Goal: Task Accomplishment & Management: Manage account settings

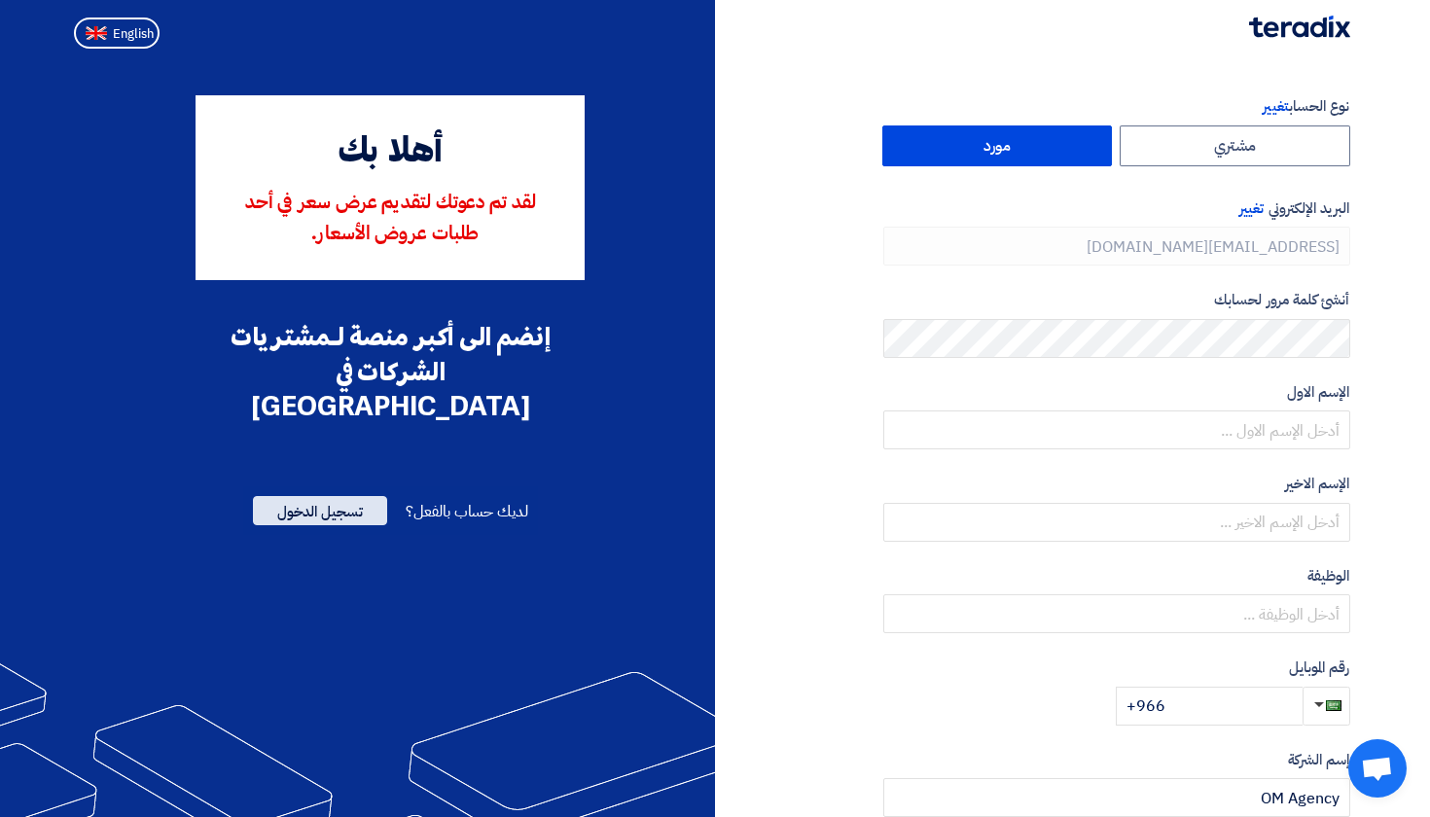
click at [288, 496] on span "تسجيل الدخول" at bounding box center [320, 510] width 134 height 29
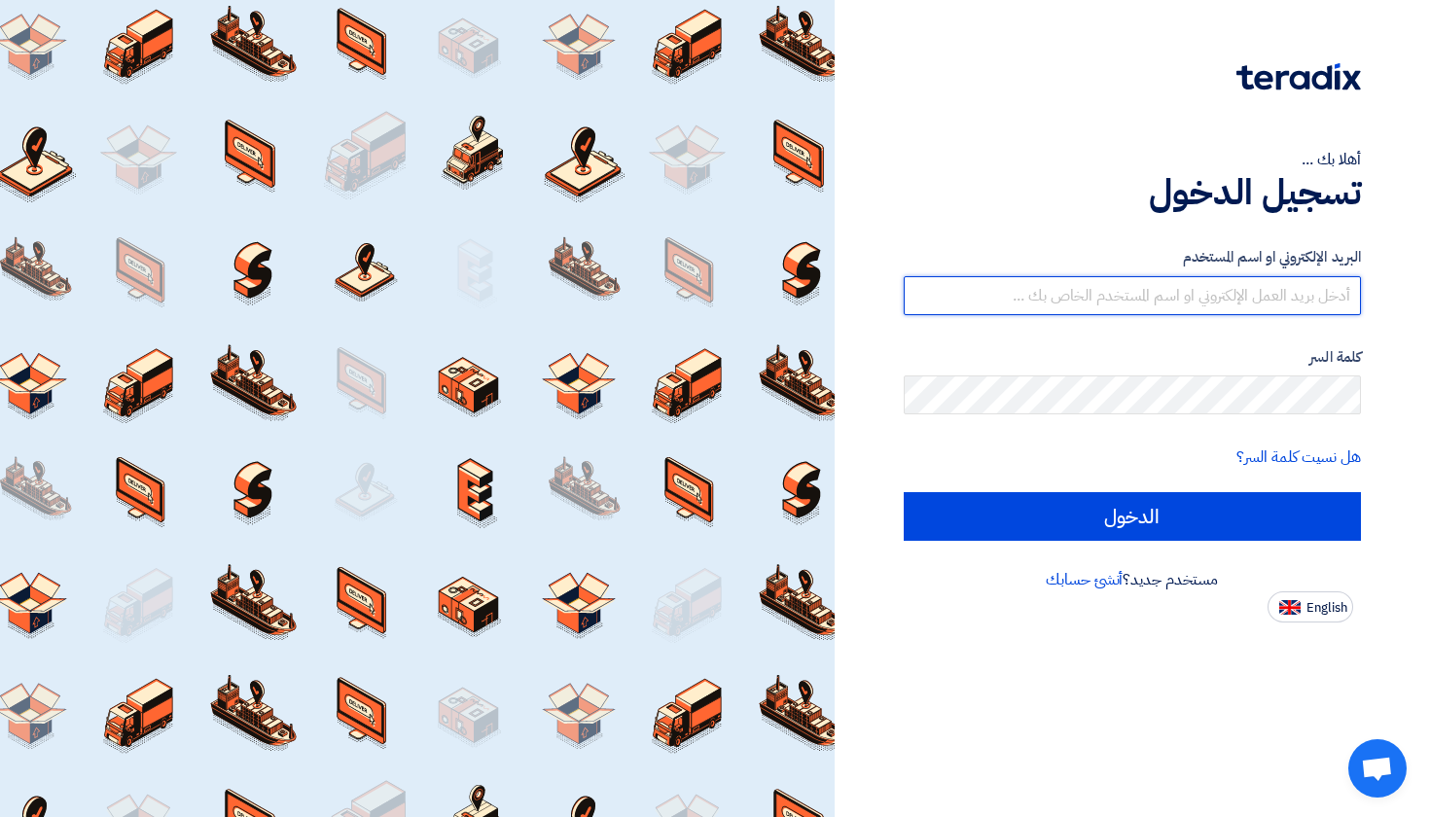
paste input "[EMAIL_ADDRESS][DOMAIN_NAME]"
type input "[EMAIL_ADDRESS][DOMAIN_NAME]"
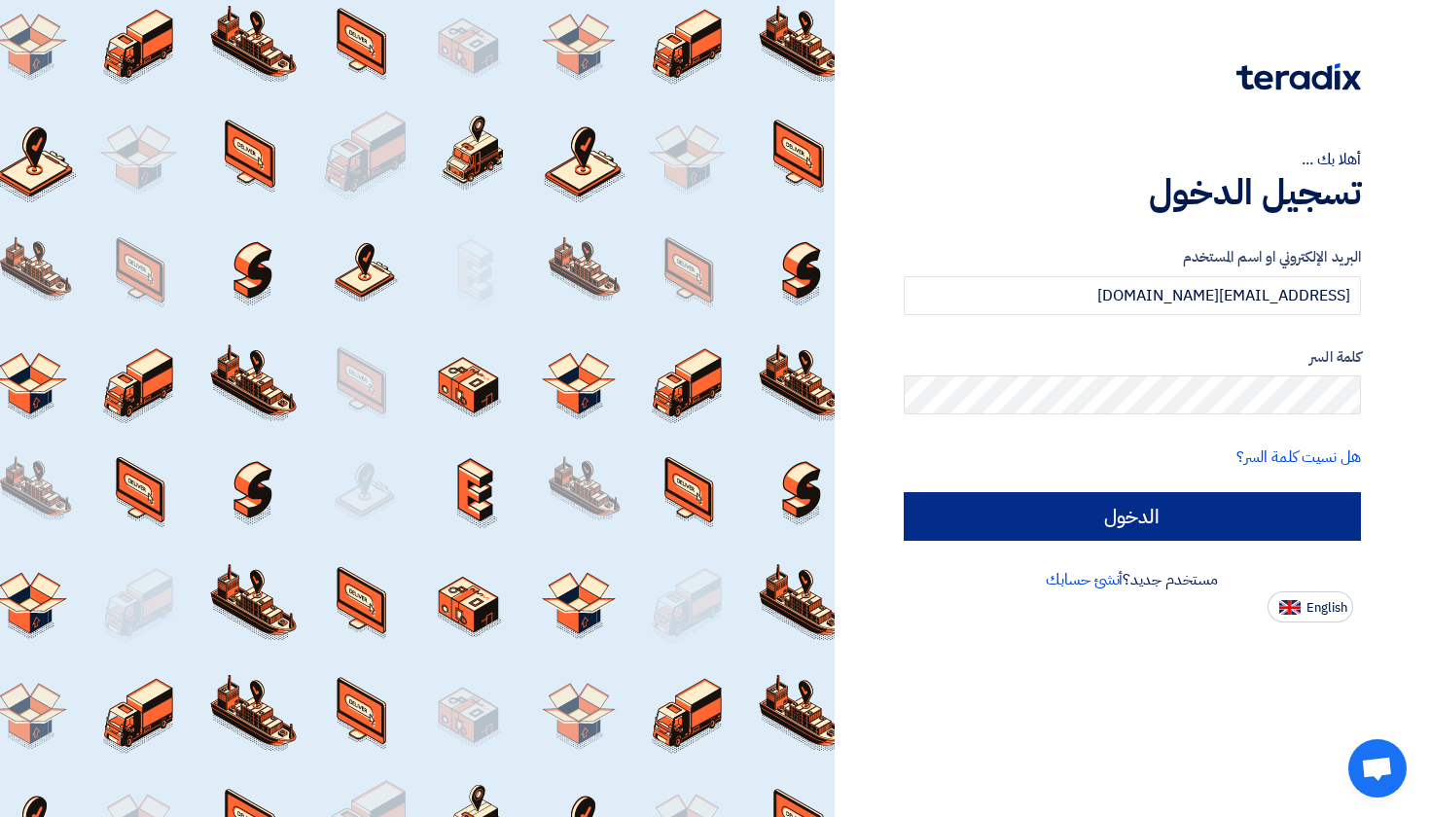
click at [1079, 539] on input "الدخول" at bounding box center [1133, 516] width 458 height 49
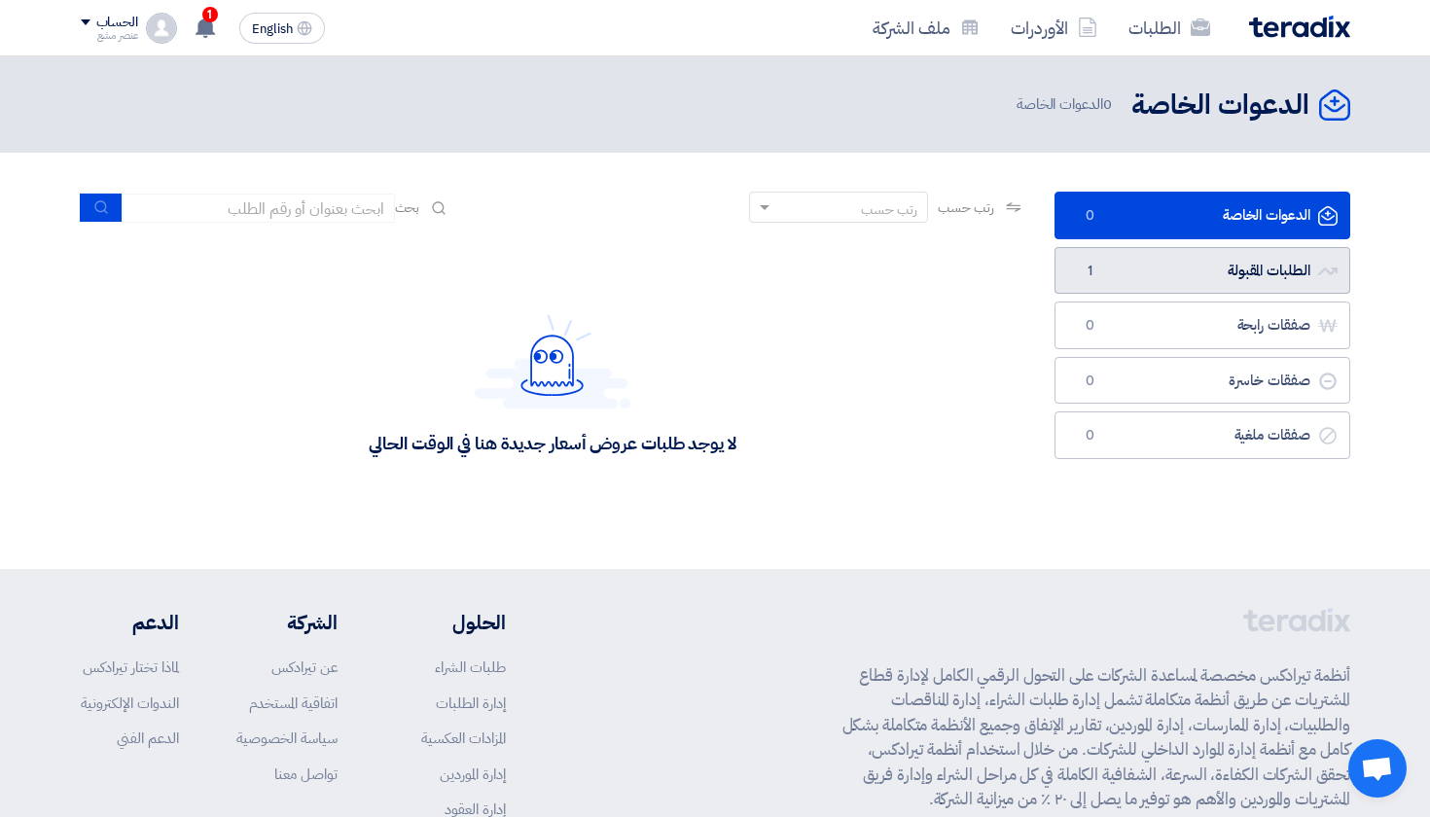
click at [1144, 283] on link "الطلبات المقبولة الطلبات المقبولة 1" at bounding box center [1203, 271] width 296 height 48
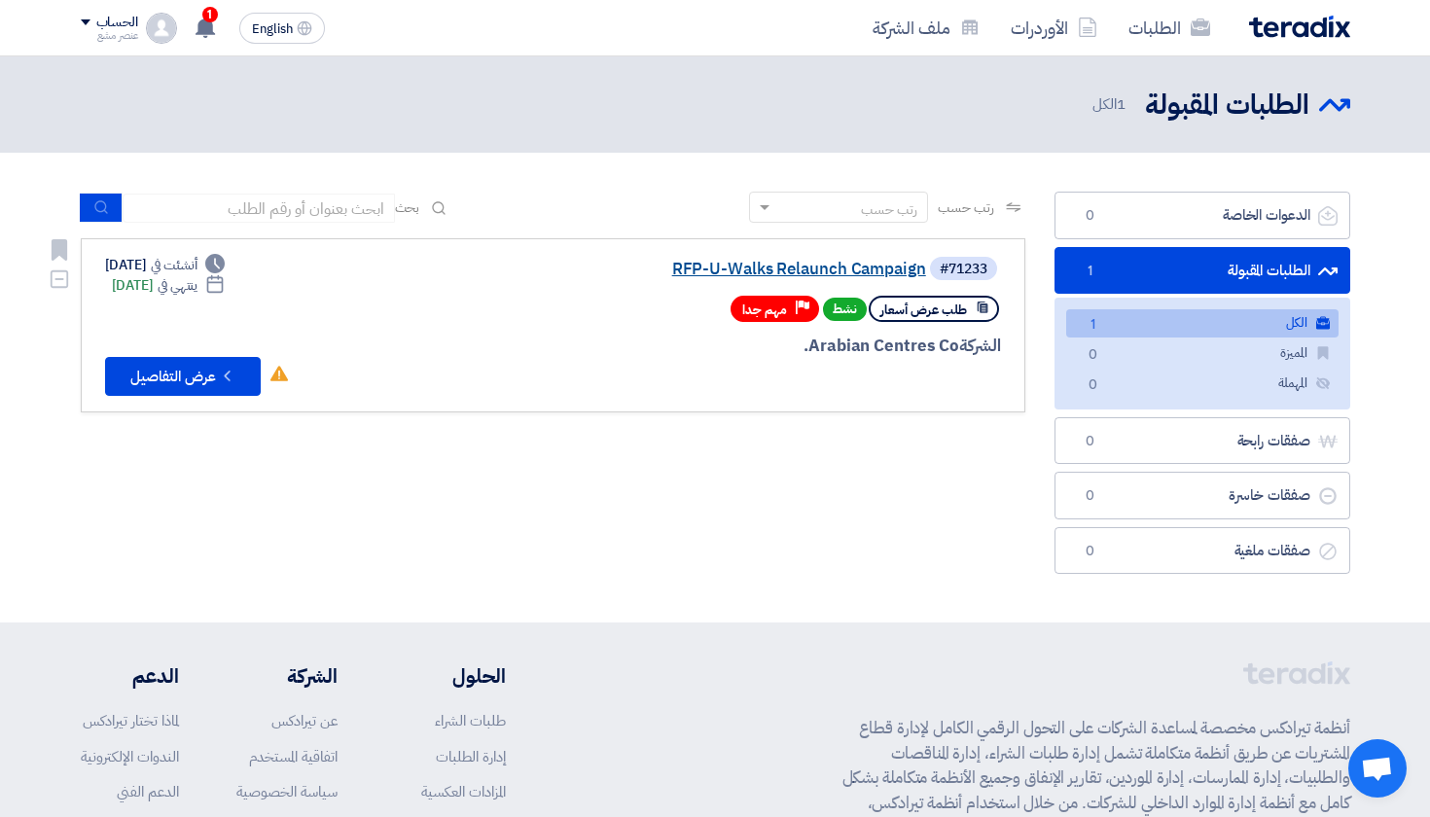
click at [790, 261] on link "RFP-U-Walks Relaunch Campaign" at bounding box center [731, 270] width 389 height 18
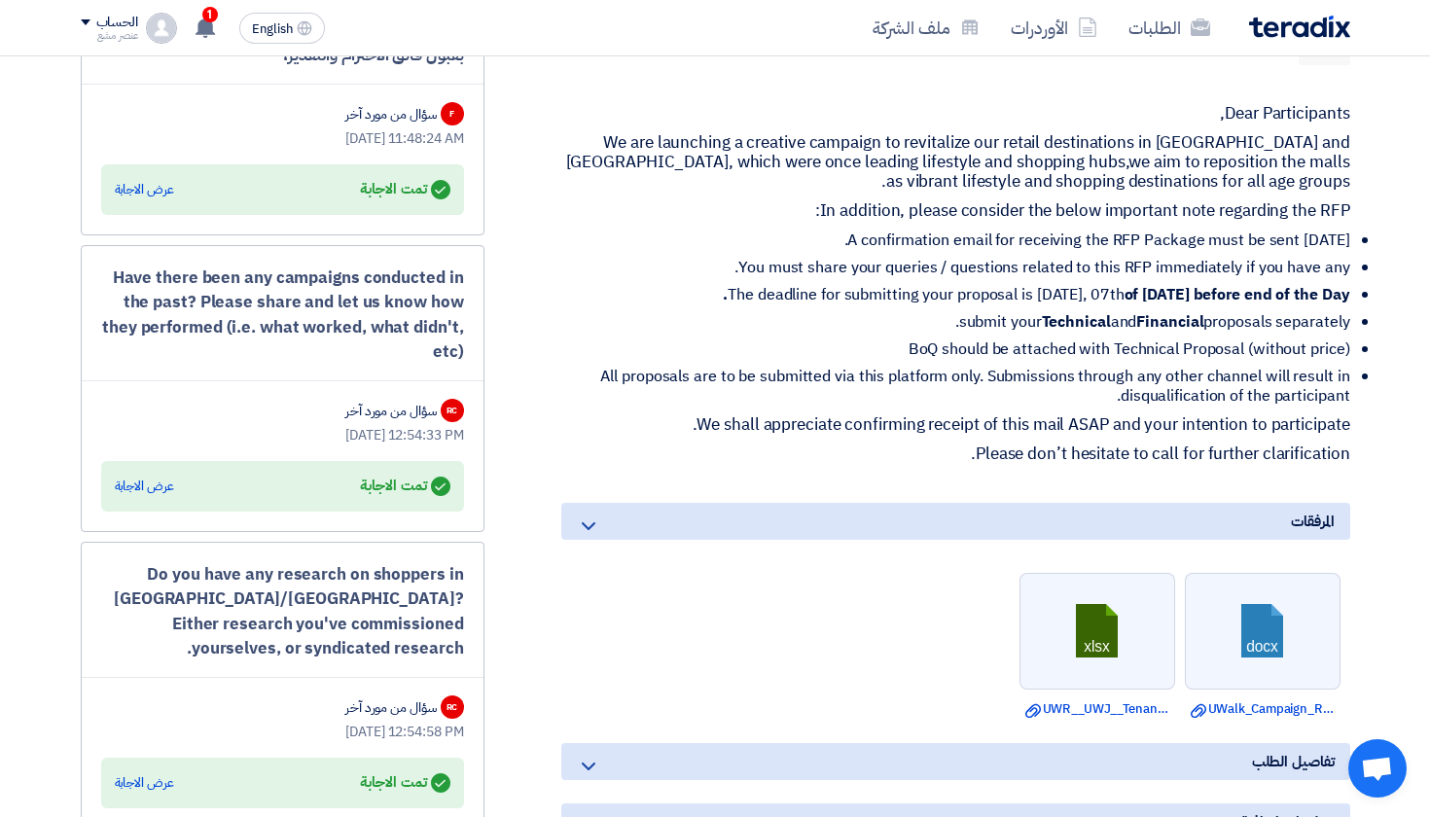
scroll to position [885, 0]
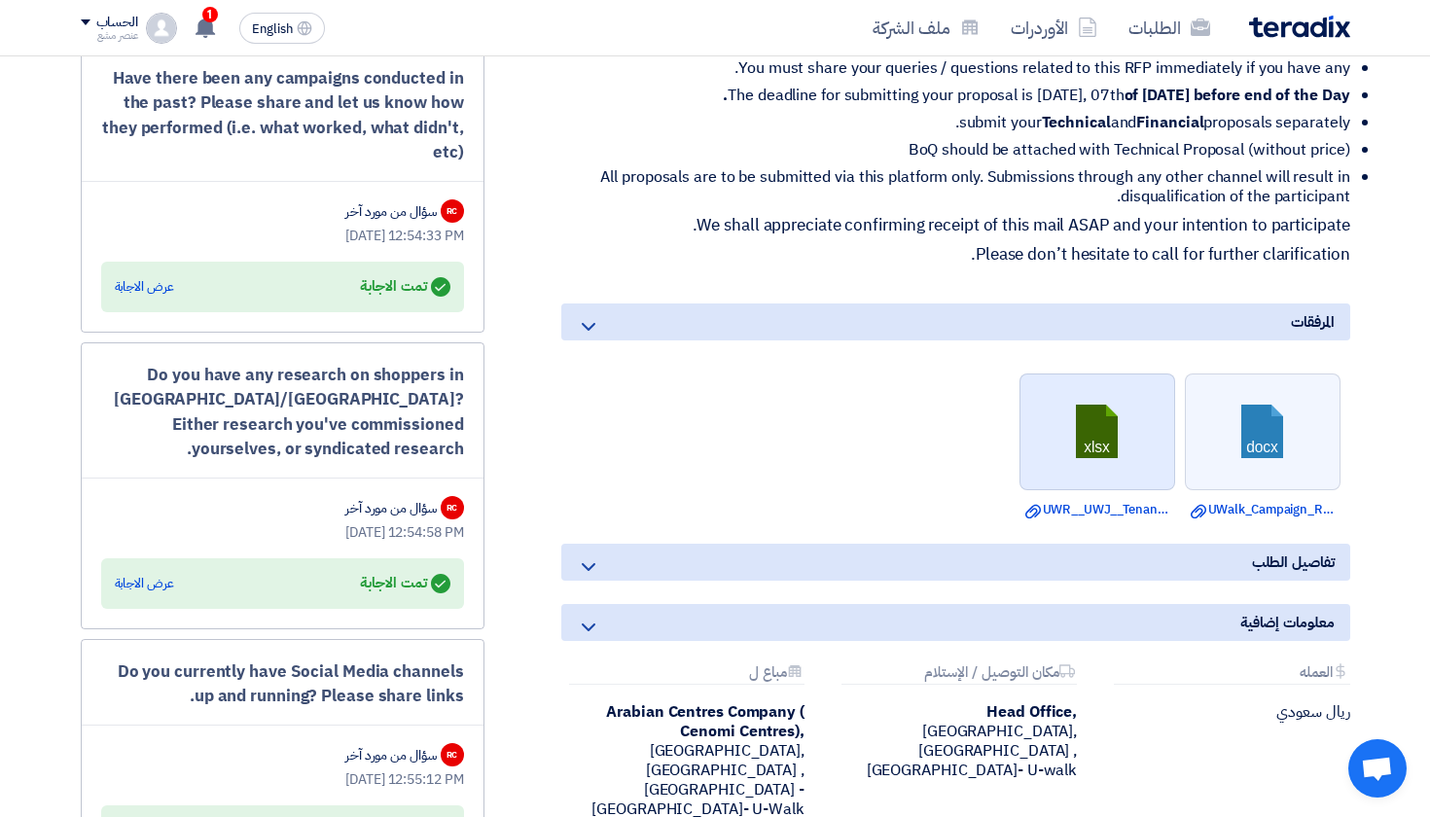
click at [1094, 444] on link at bounding box center [1099, 433] width 156 height 117
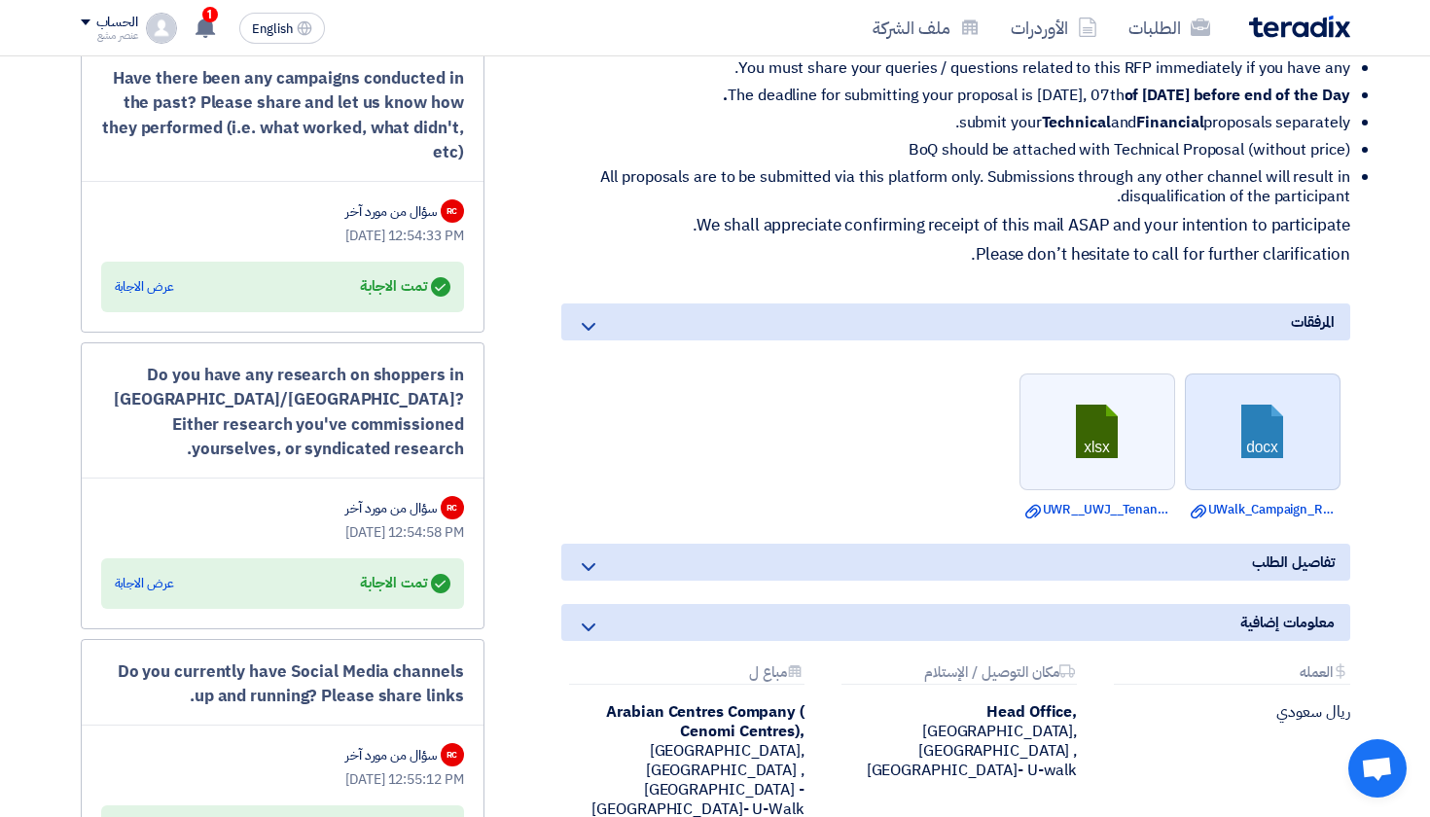
click at [1243, 449] on link at bounding box center [1264, 433] width 156 height 117
